Goal: Task Accomplishment & Management: Manage account settings

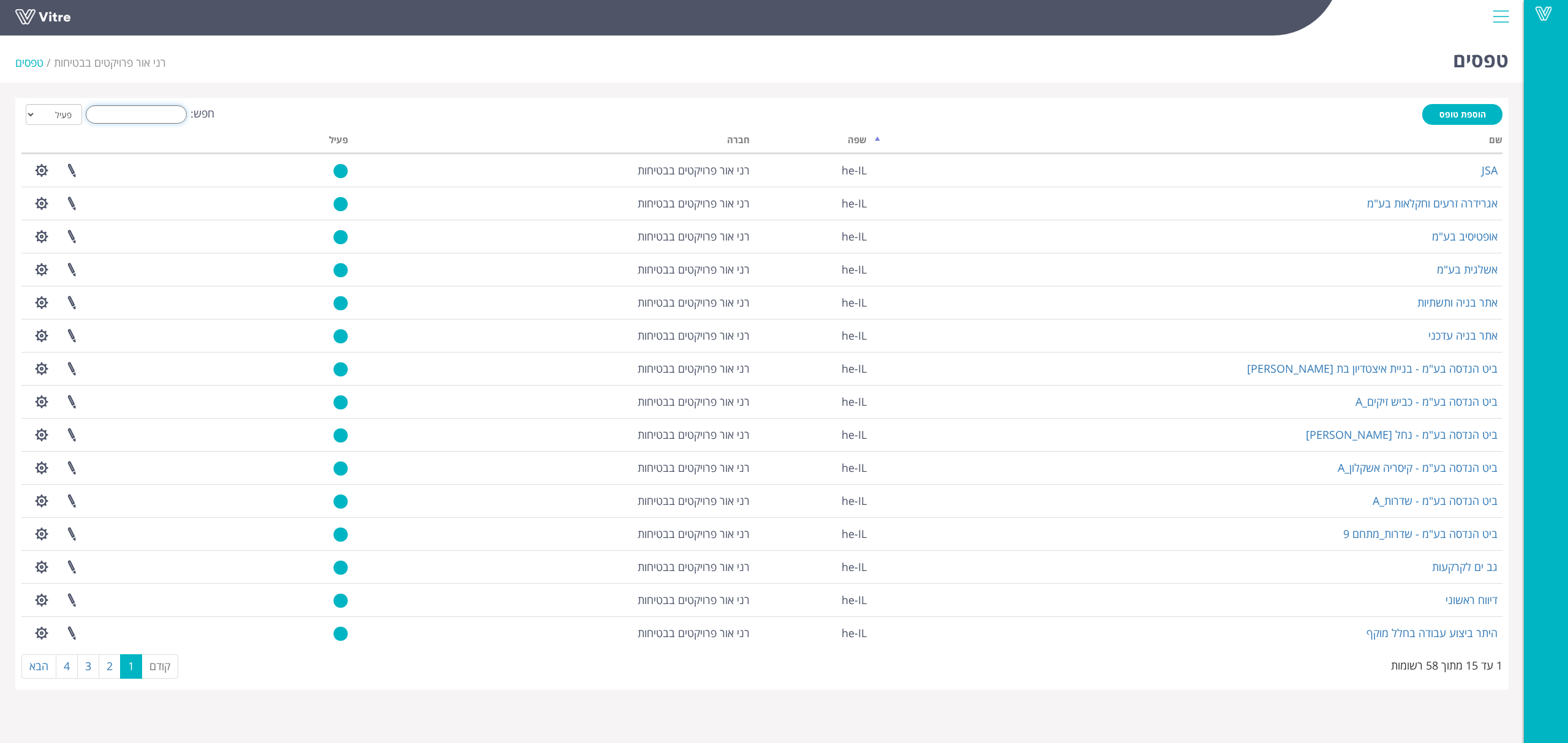
click at [154, 116] on input "חפש:" at bounding box center [136, 114] width 101 height 18
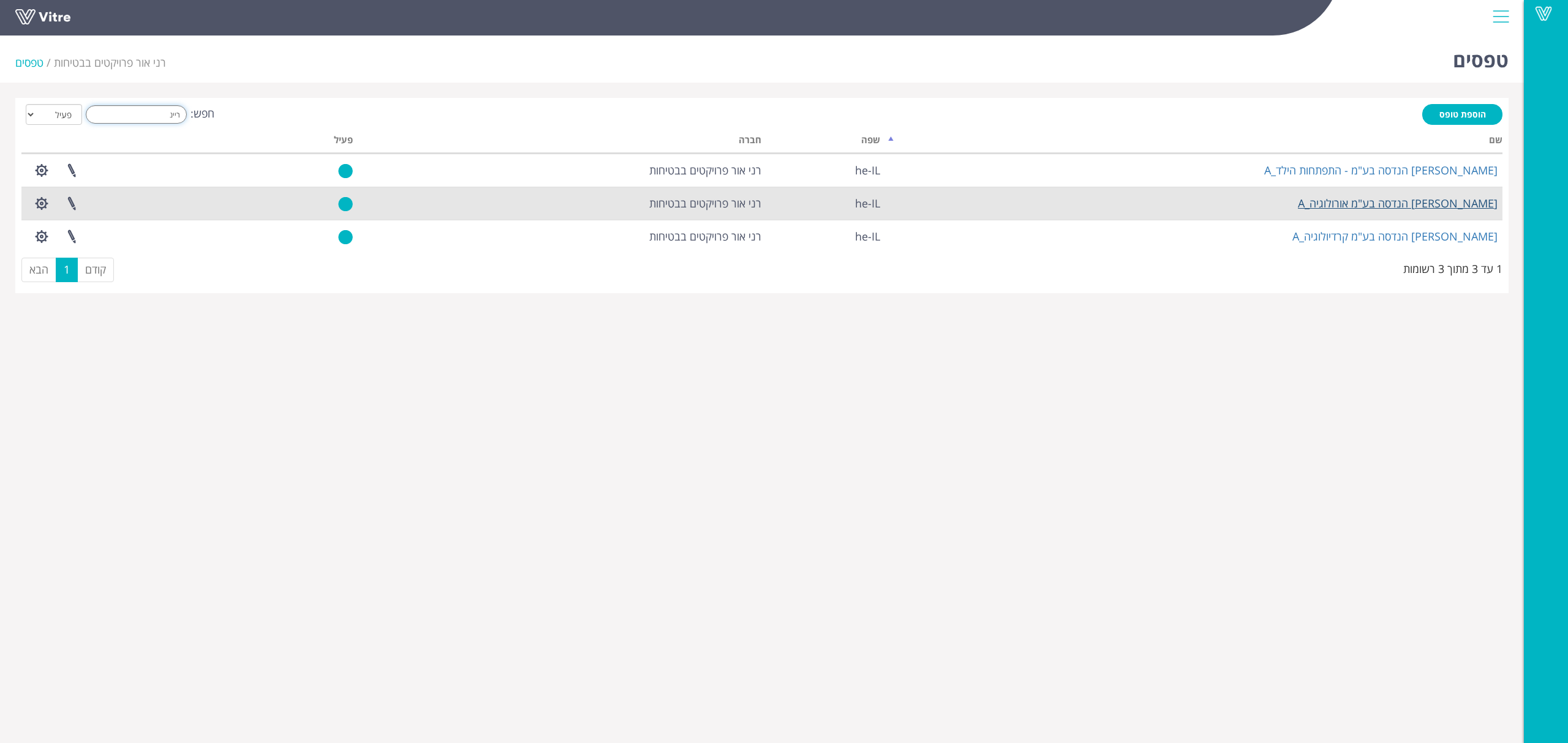
type input "ריינ"
click at [1392, 207] on link "ריינבך הנדסה בע"מ אורולוגיה_A" at bounding box center [1397, 203] width 199 height 15
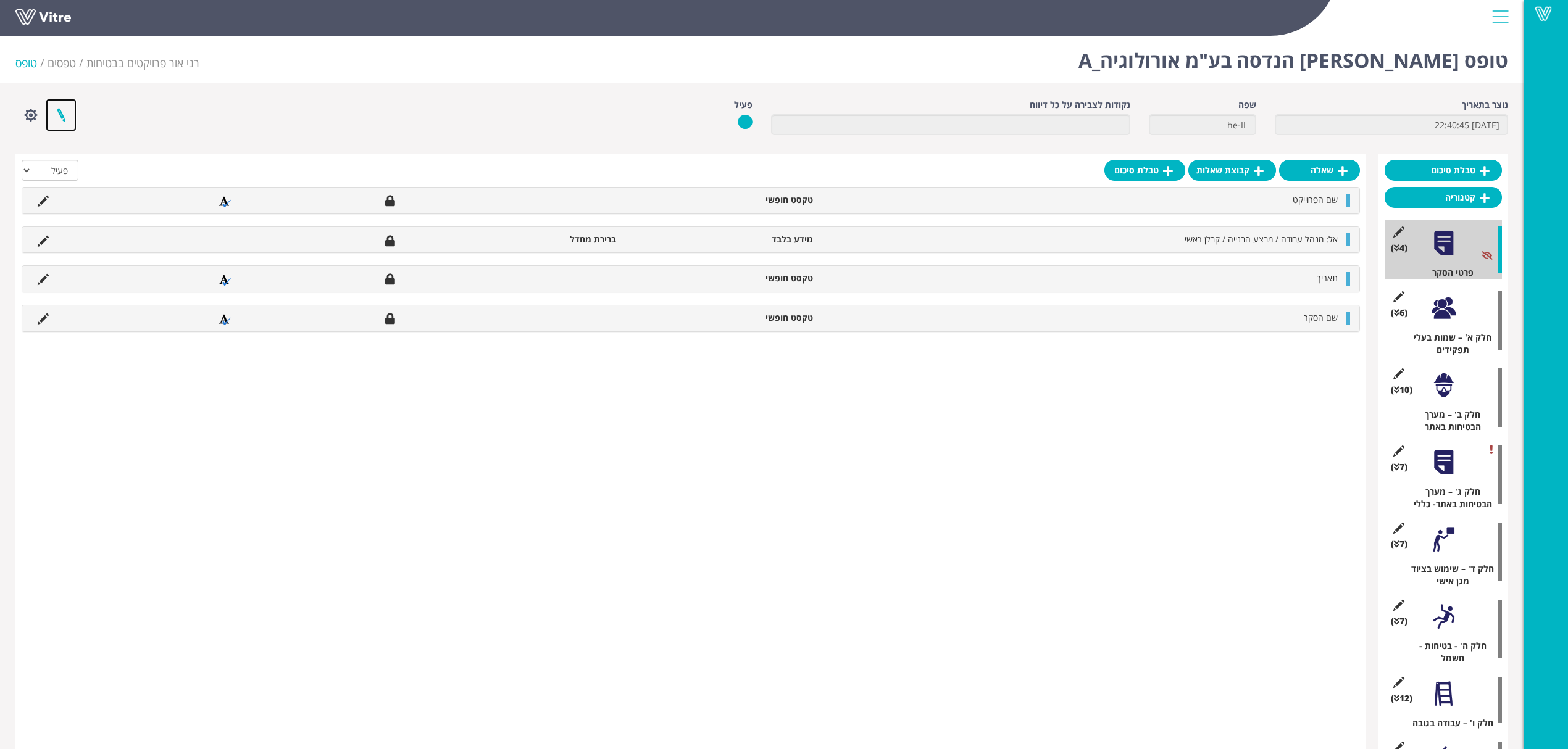
click at [54, 116] on link at bounding box center [61, 115] width 31 height 33
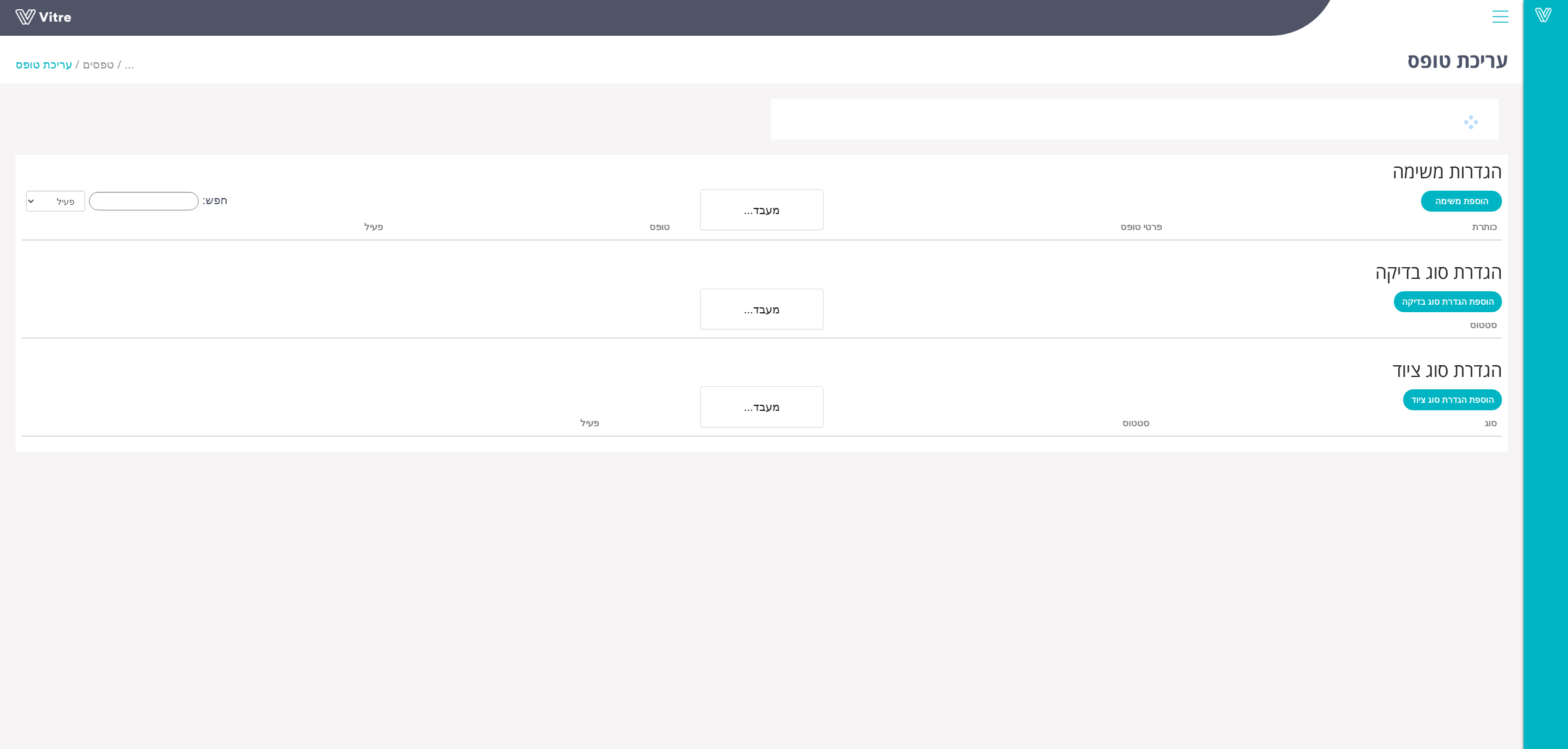
click at [58, 114] on div at bounding box center [762, 119] width 1493 height 41
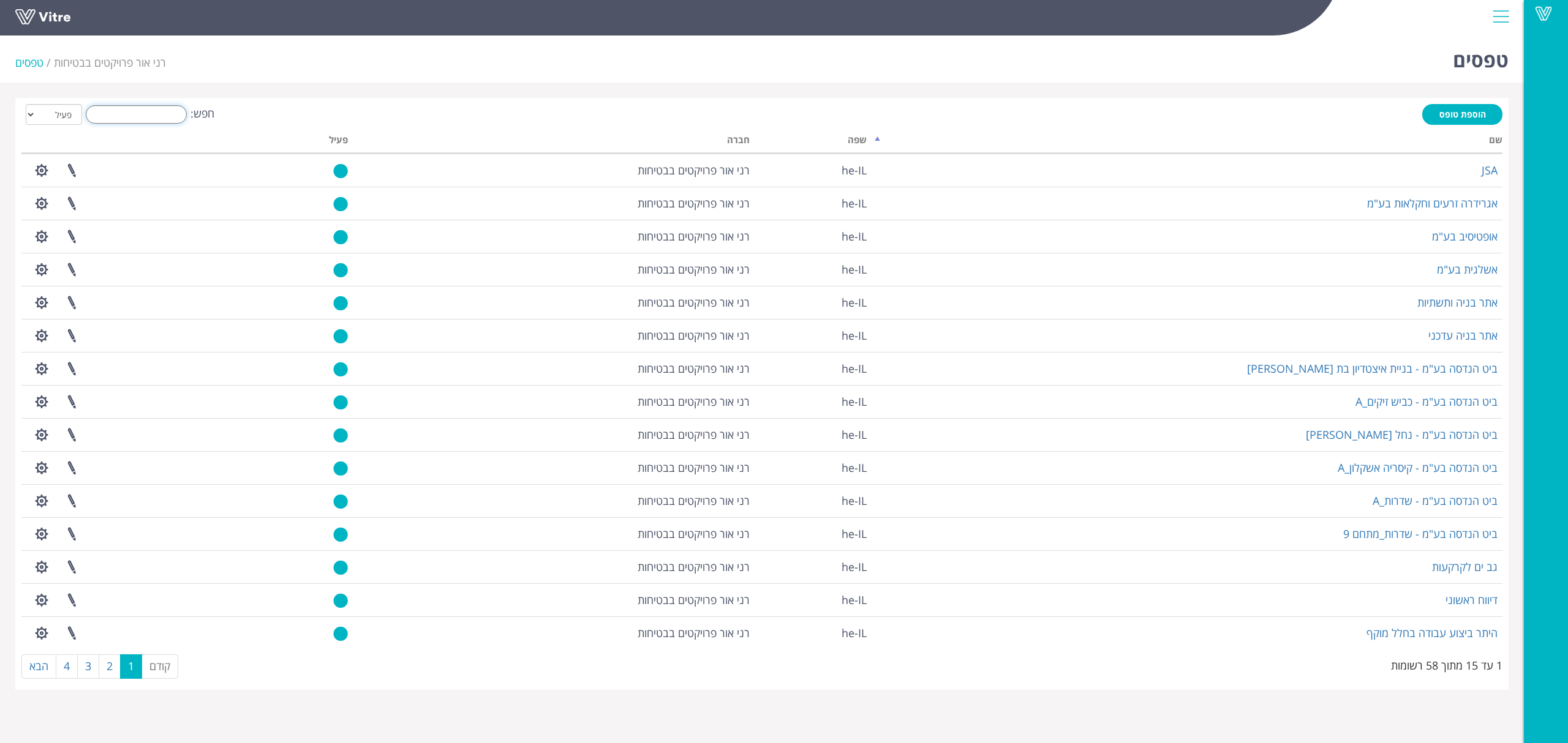
click at [138, 114] on input "חפש:" at bounding box center [136, 114] width 101 height 18
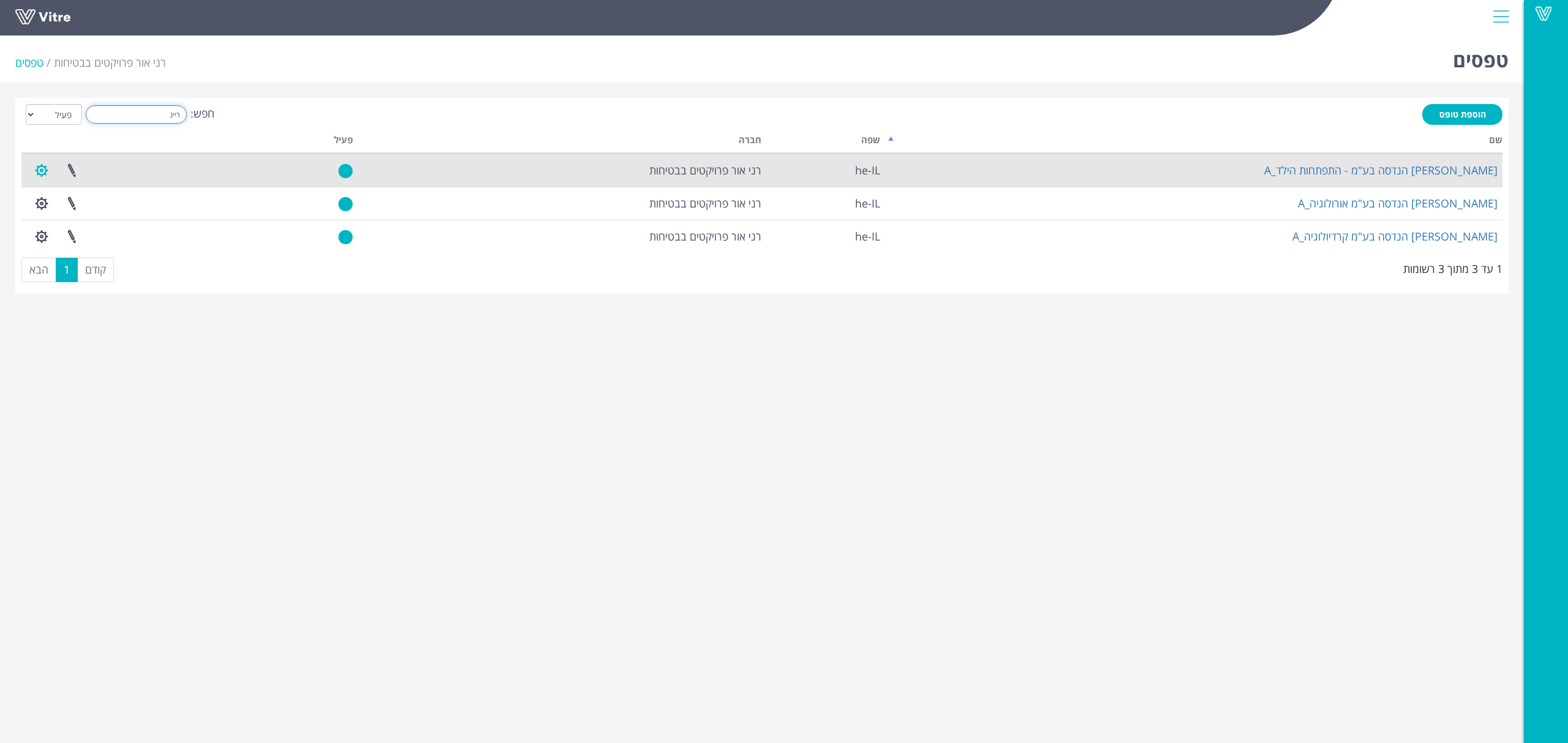
type input "ריינ"
click at [45, 163] on button "button" at bounding box center [42, 170] width 31 height 33
click at [79, 216] on link "הגדרת משתמשים" at bounding box center [75, 215] width 97 height 16
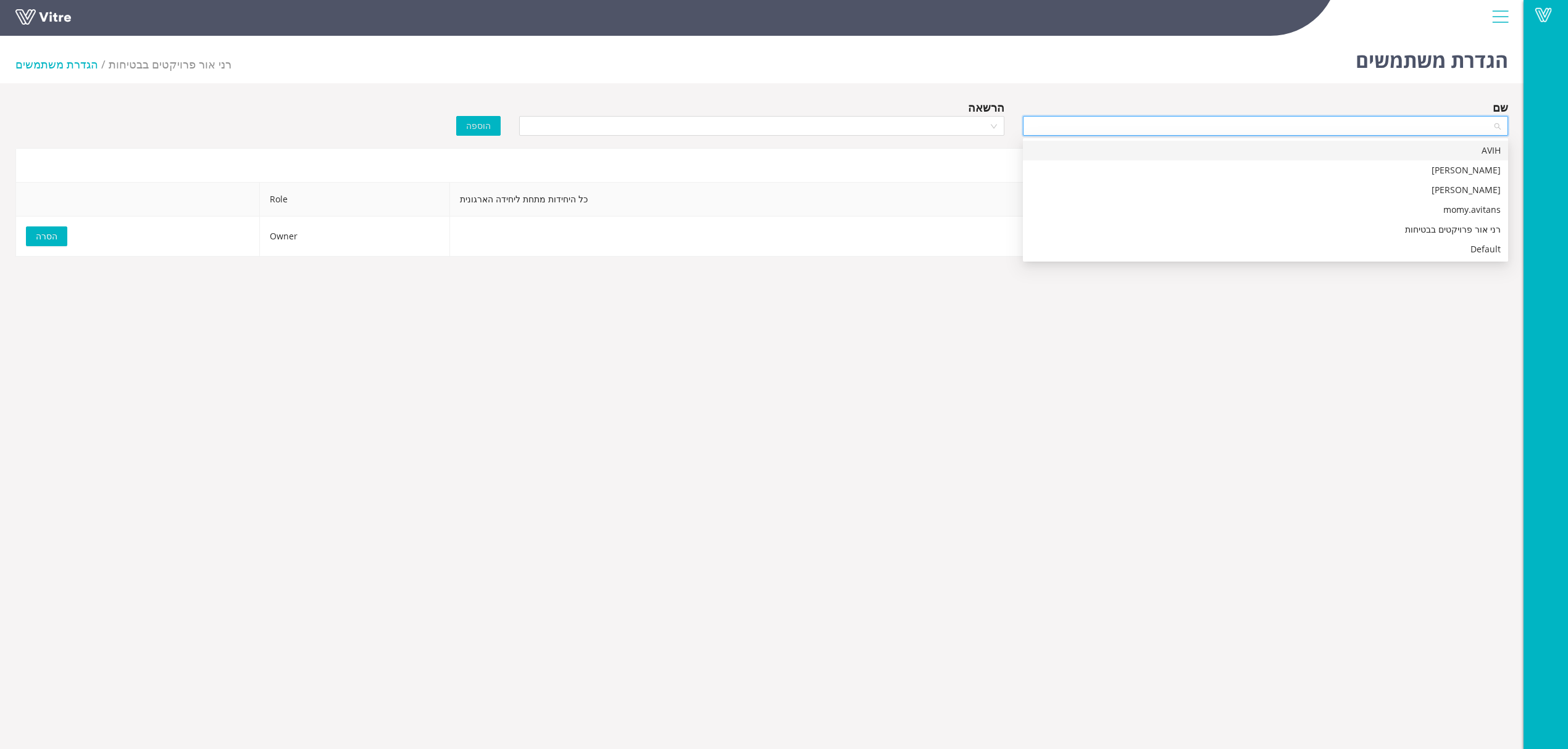
click at [1200, 124] on input "search" at bounding box center [1261, 126] width 462 height 18
click at [1203, 183] on div "[PERSON_NAME]" at bounding box center [1265, 190] width 470 height 13
click at [971, 126] on input "search" at bounding box center [757, 126] width 462 height 18
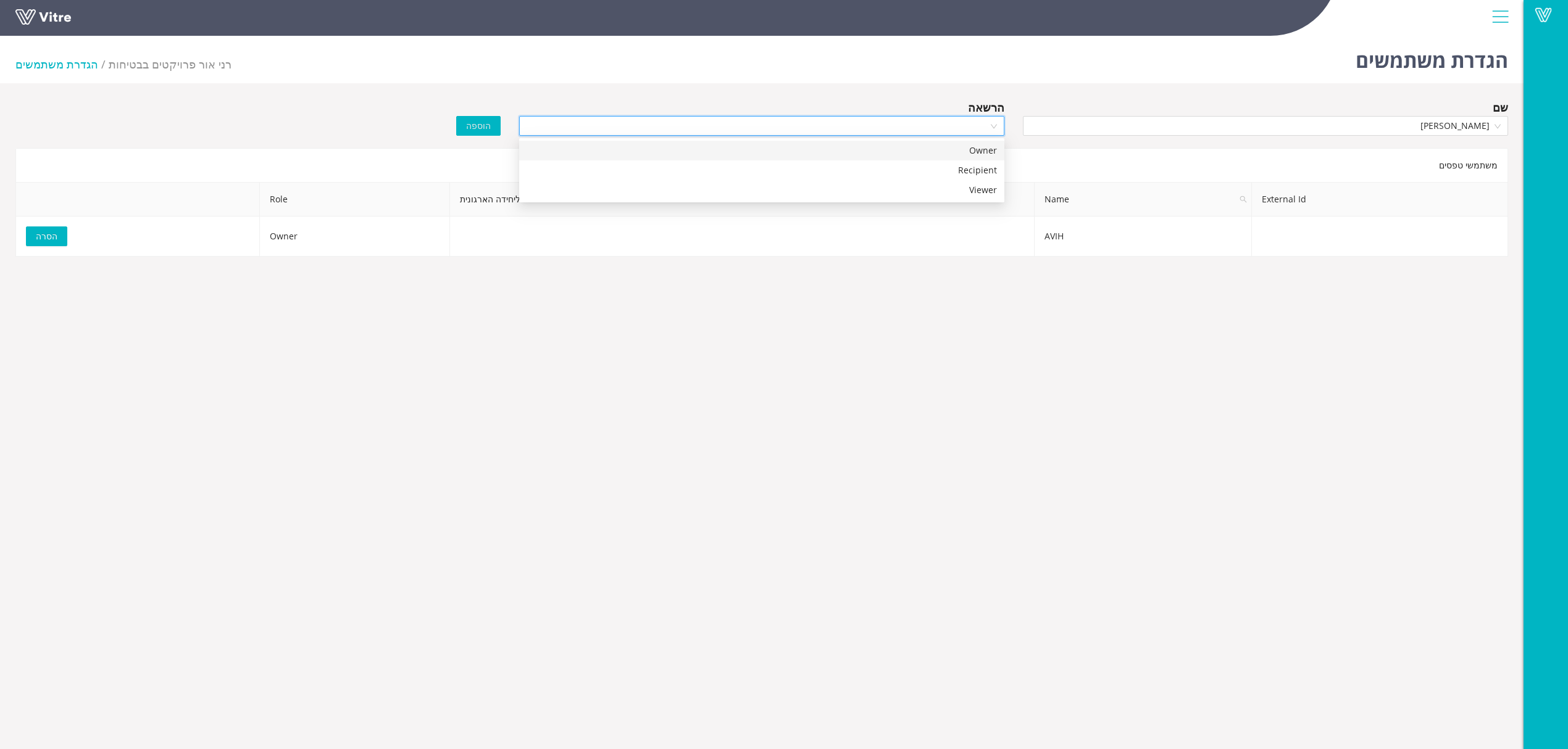
click at [927, 152] on div "Owner" at bounding box center [761, 150] width 470 height 13
click at [483, 124] on span "הוספה" at bounding box center [478, 126] width 25 height 13
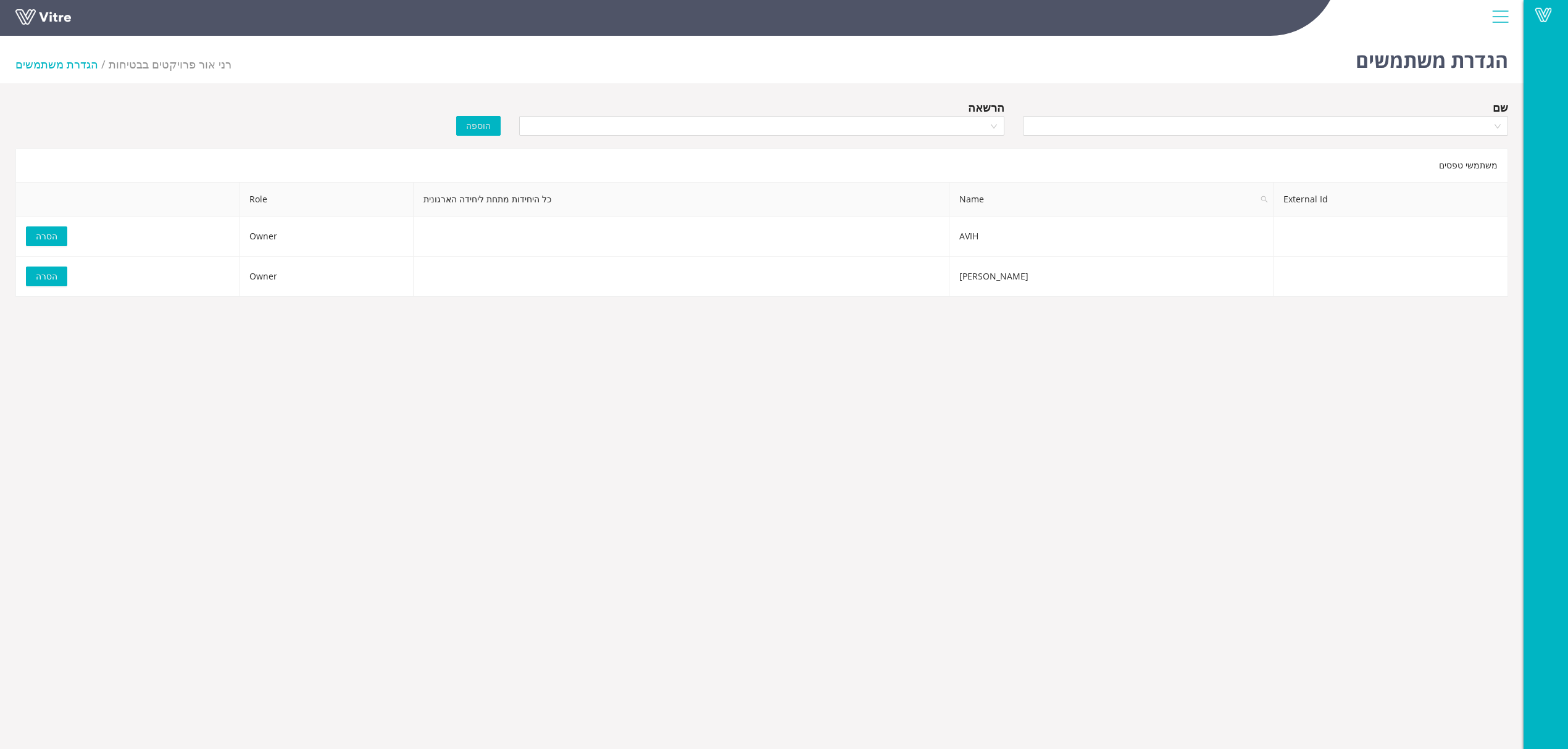
click at [26, 13] on link at bounding box center [62, 20] width 93 height 22
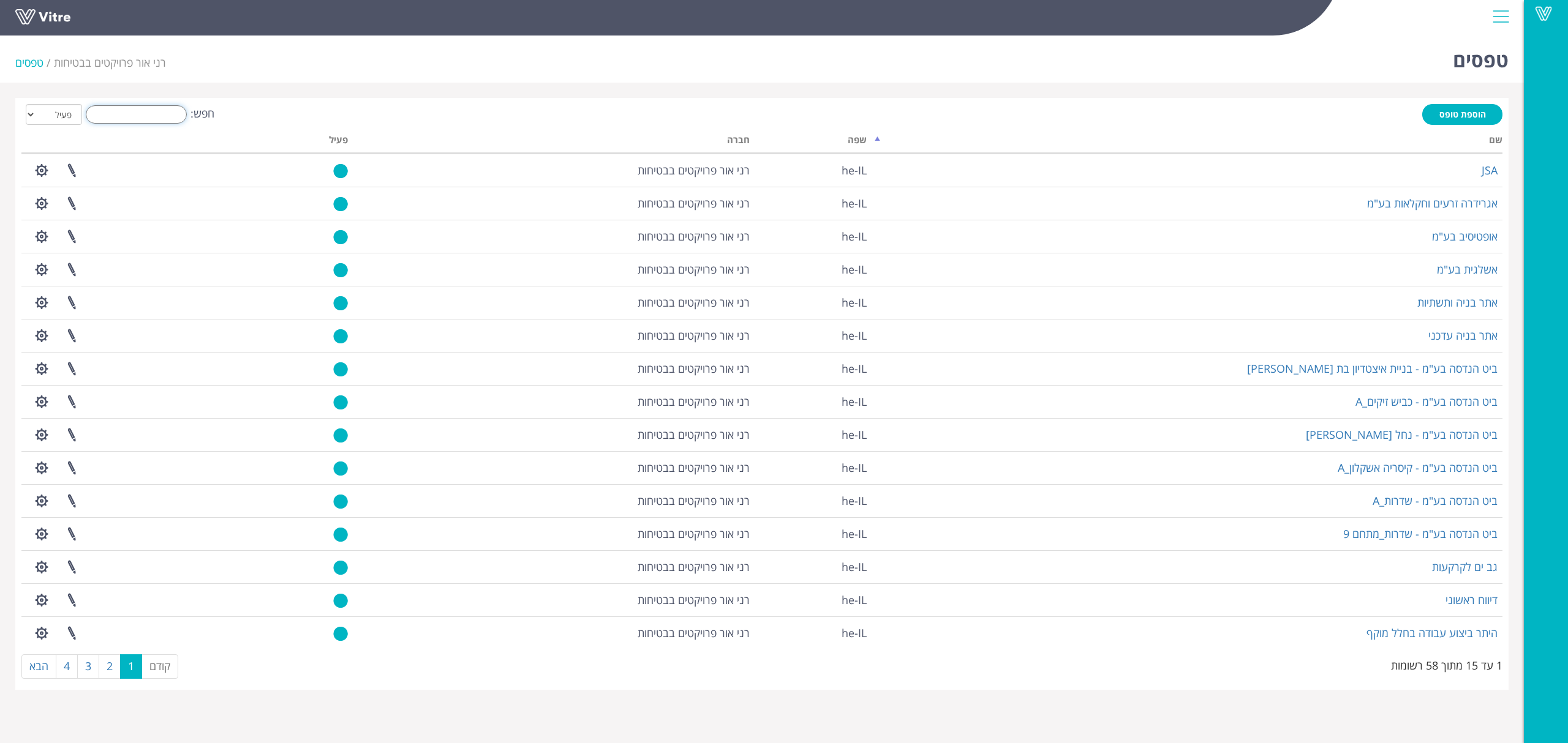
click at [152, 110] on input "חפש:" at bounding box center [136, 114] width 101 height 18
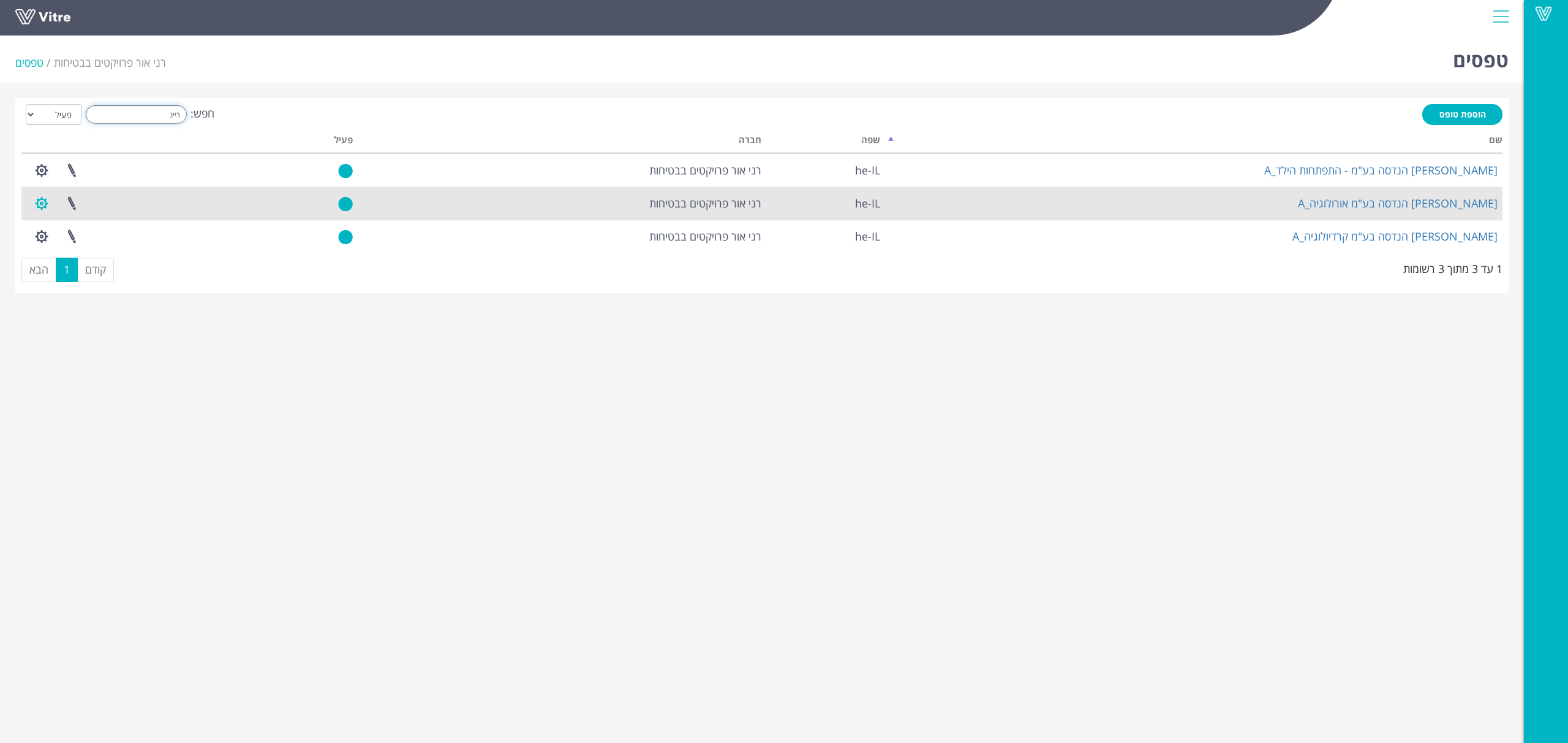
type input "ריינ"
click at [38, 201] on button "button" at bounding box center [42, 204] width 31 height 33
click at [63, 254] on link "הגדרת משתמשים" at bounding box center [75, 248] width 97 height 16
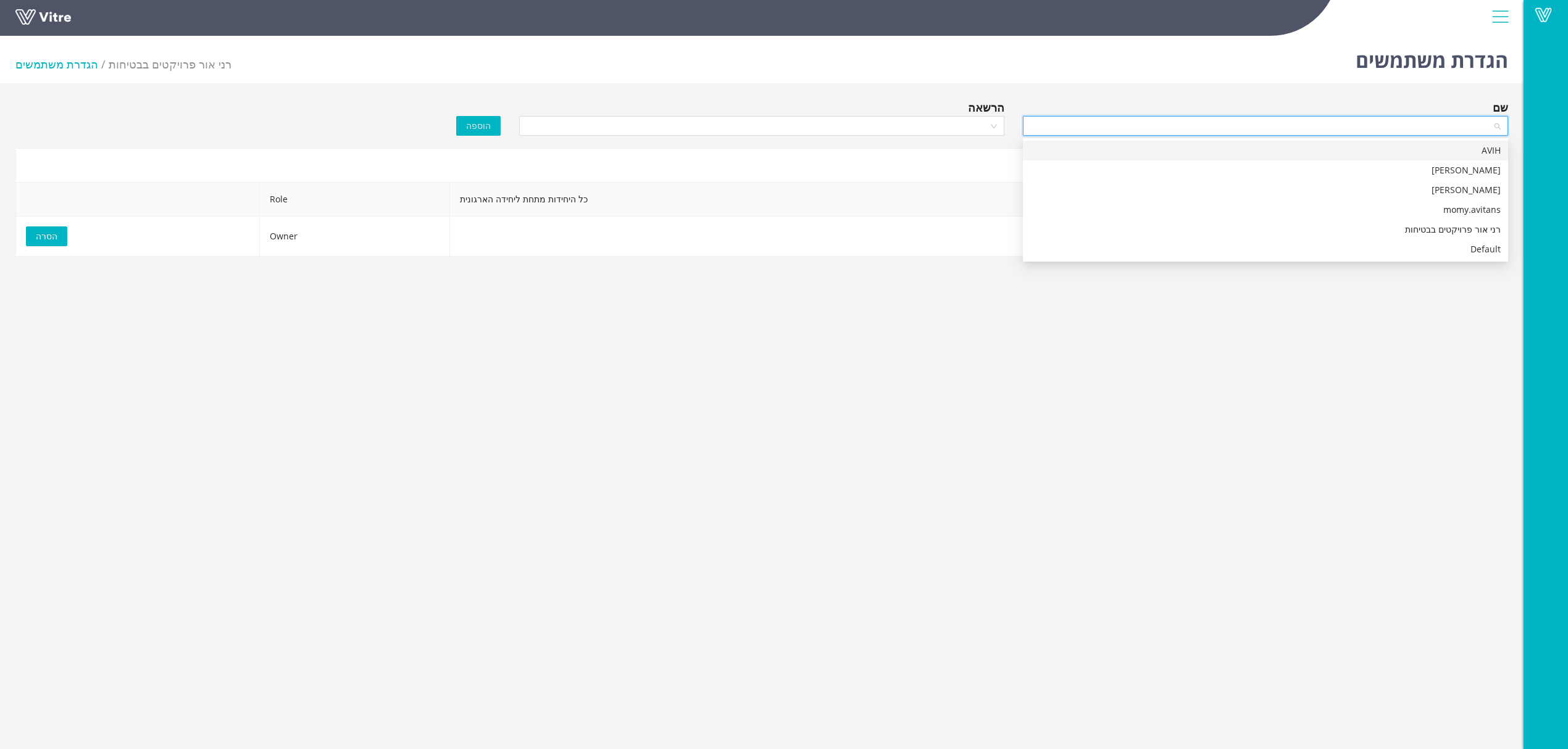
click at [1188, 126] on input "search" at bounding box center [1261, 126] width 462 height 18
click at [1206, 184] on div "rani ohana" at bounding box center [1265, 190] width 470 height 13
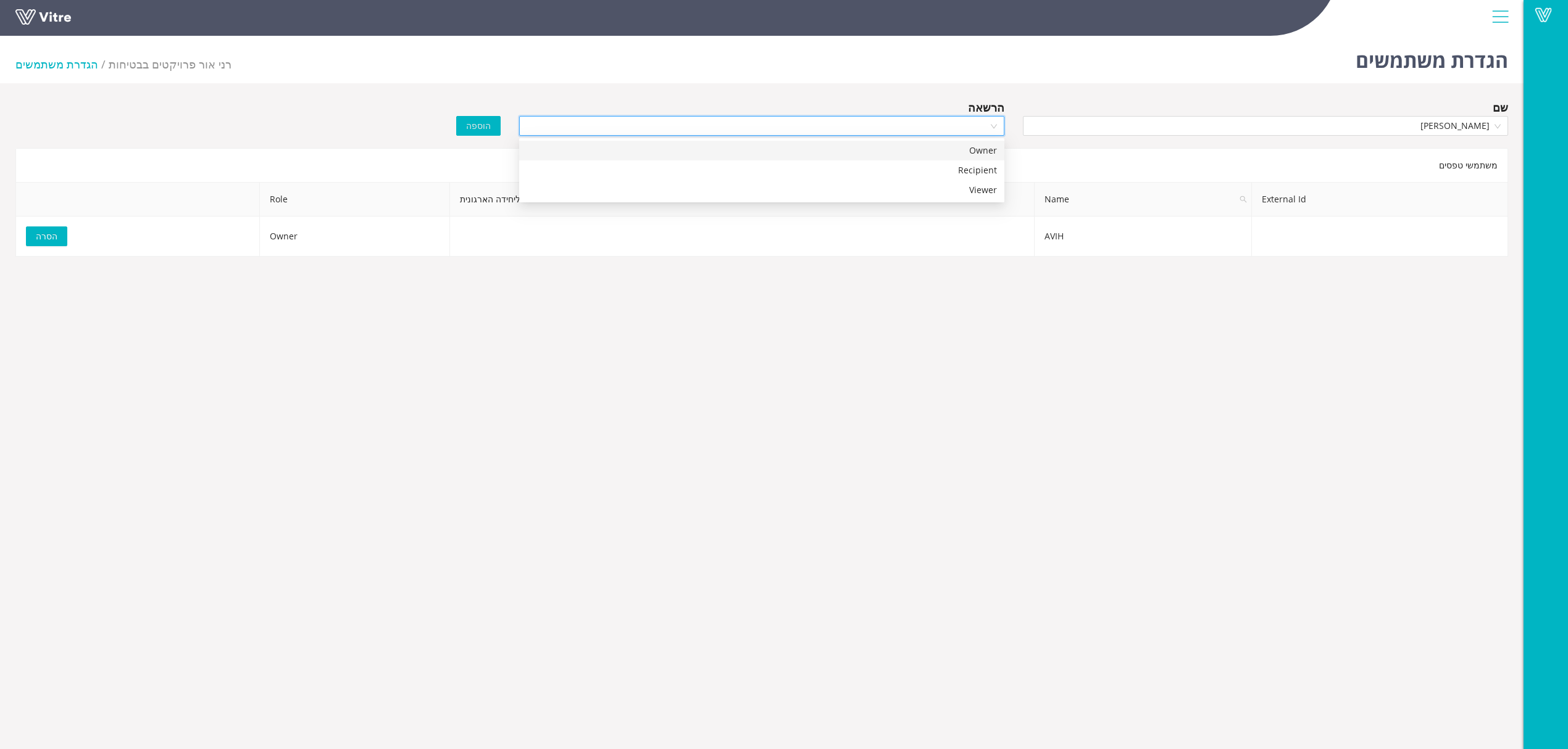
click at [959, 121] on input "search" at bounding box center [757, 126] width 462 height 18
click at [951, 153] on div "Owner" at bounding box center [761, 150] width 470 height 13
click at [475, 124] on span "הוספה" at bounding box center [478, 126] width 25 height 13
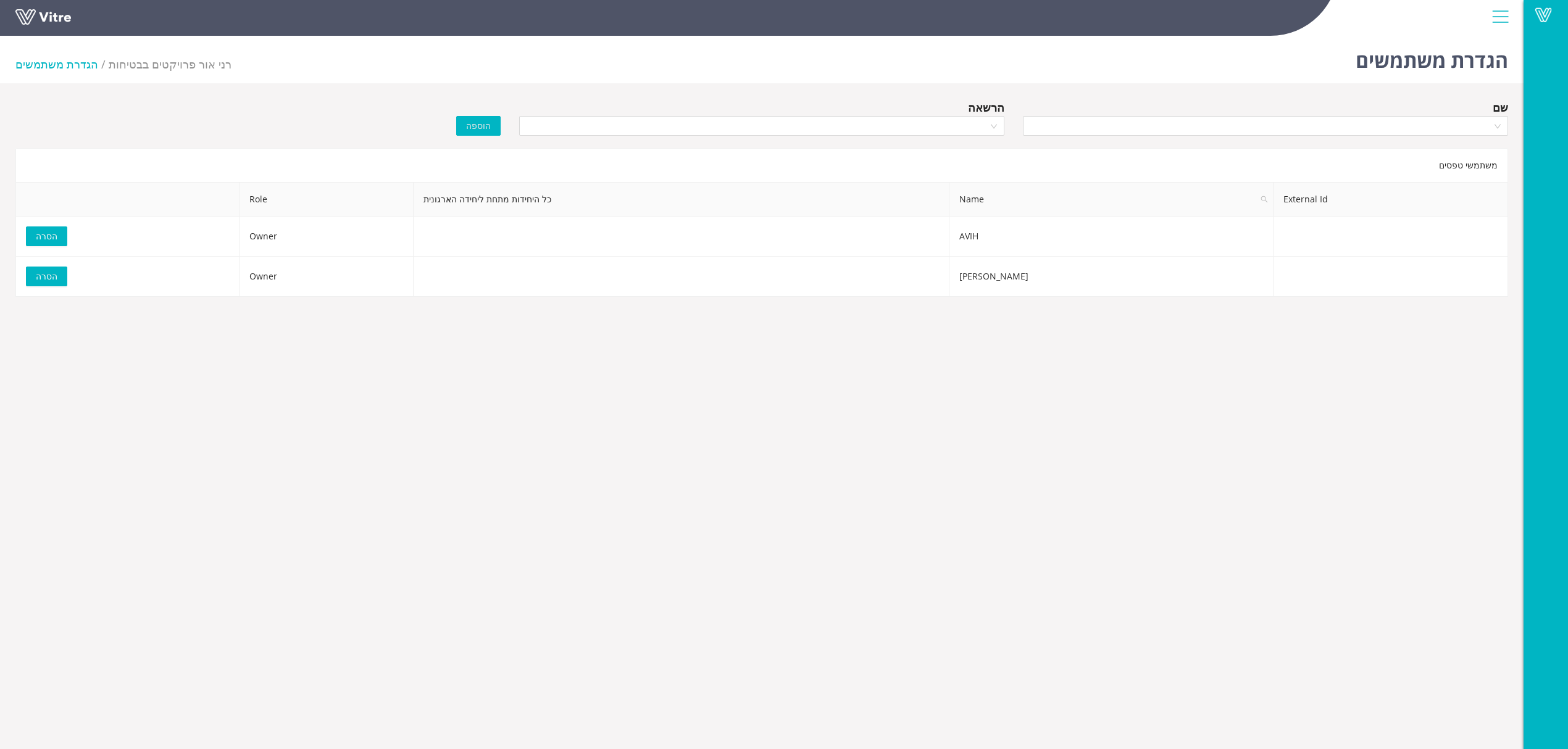
click at [47, 15] on link at bounding box center [62, 20] width 93 height 22
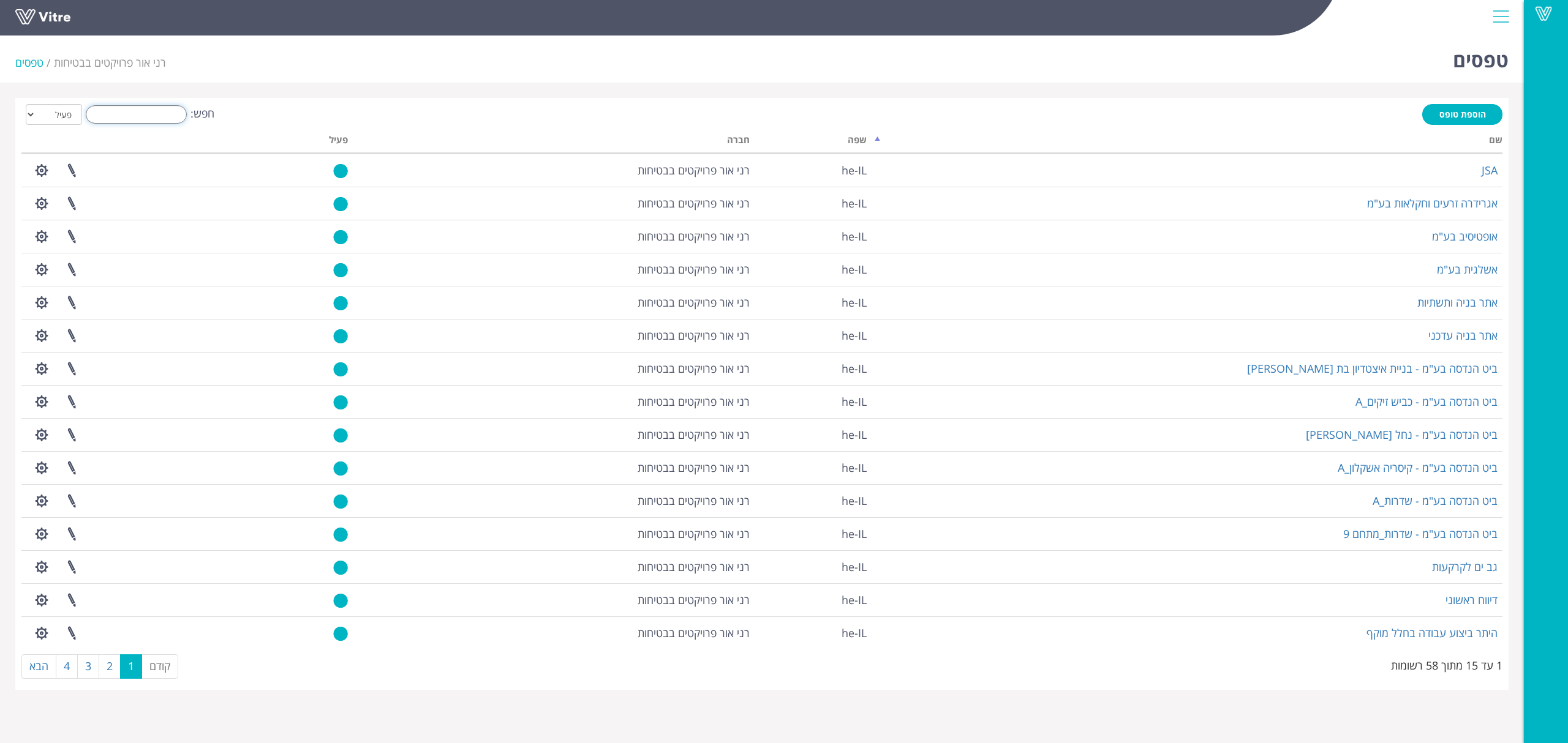
click at [167, 115] on input "חפש:" at bounding box center [136, 114] width 101 height 18
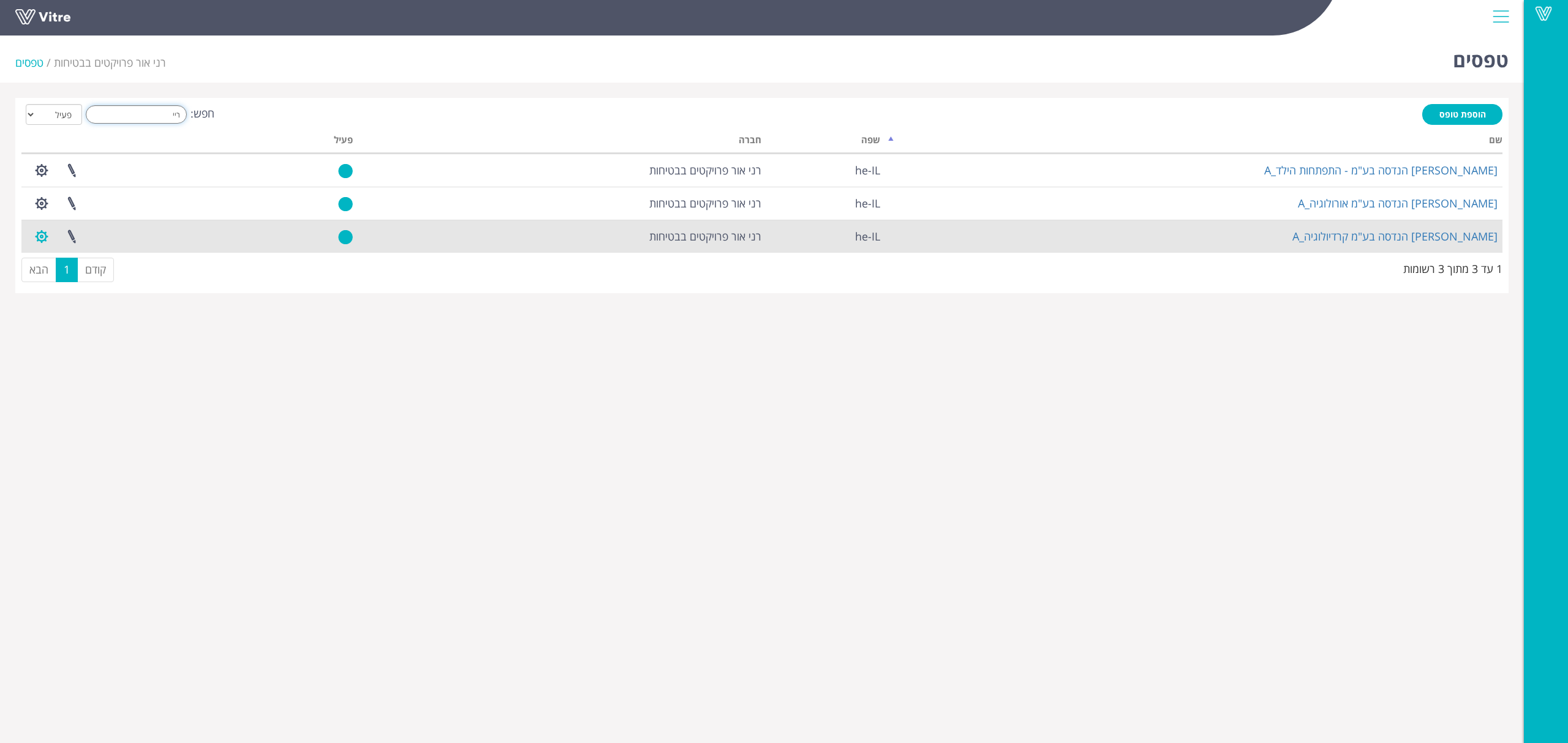
type input "ריי"
click at [54, 229] on button "button" at bounding box center [42, 236] width 31 height 33
click at [82, 286] on link "הגדרת משתמשים" at bounding box center [75, 282] width 97 height 16
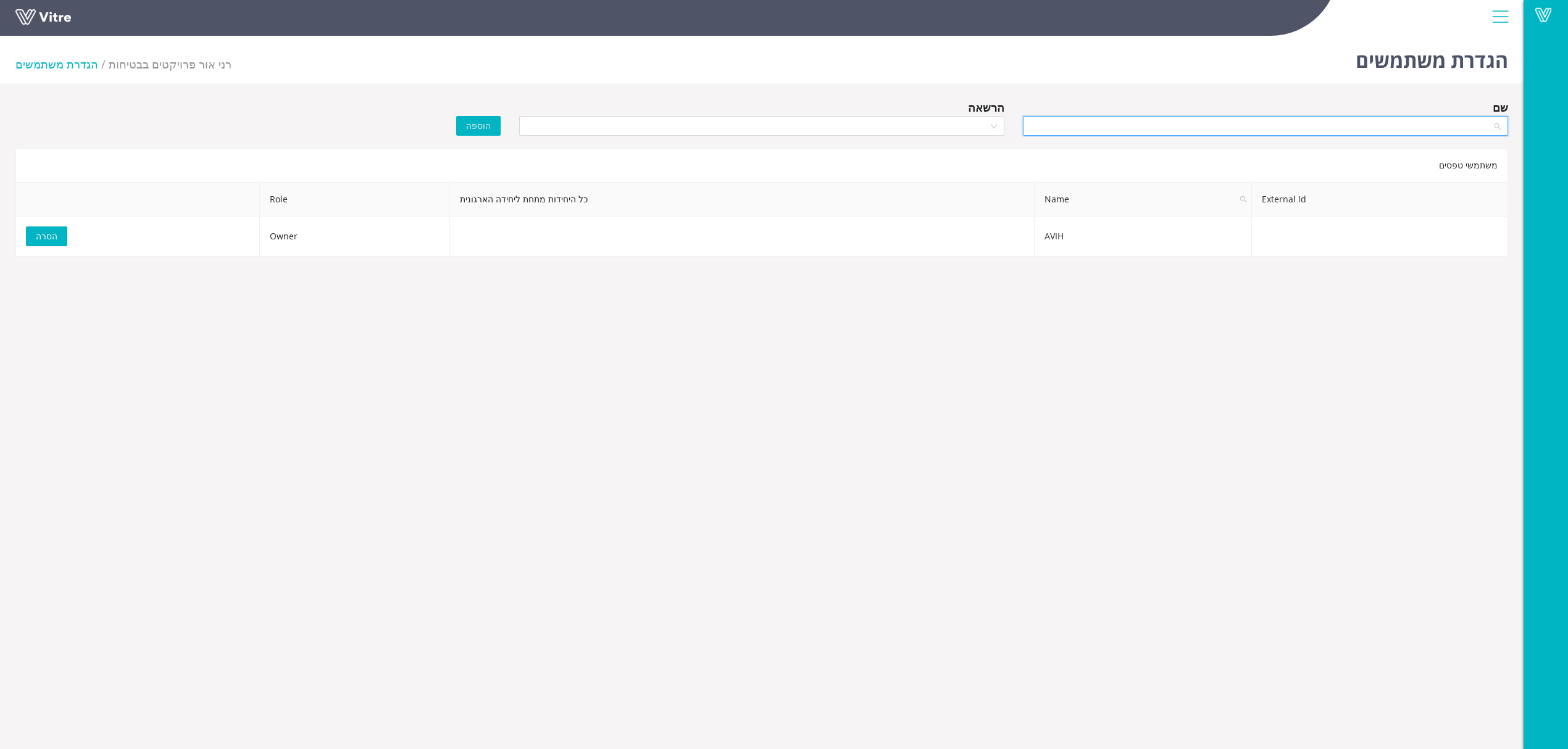
click at [1205, 126] on input "search" at bounding box center [1261, 126] width 462 height 18
click at [1236, 189] on div "[PERSON_NAME]" at bounding box center [1265, 190] width 470 height 13
click at [983, 129] on input "search" at bounding box center [757, 126] width 462 height 18
click at [952, 152] on div "Owner" at bounding box center [761, 150] width 470 height 13
click at [477, 122] on span "הוספה" at bounding box center [478, 126] width 25 height 13
